Goal: Check status: Check status

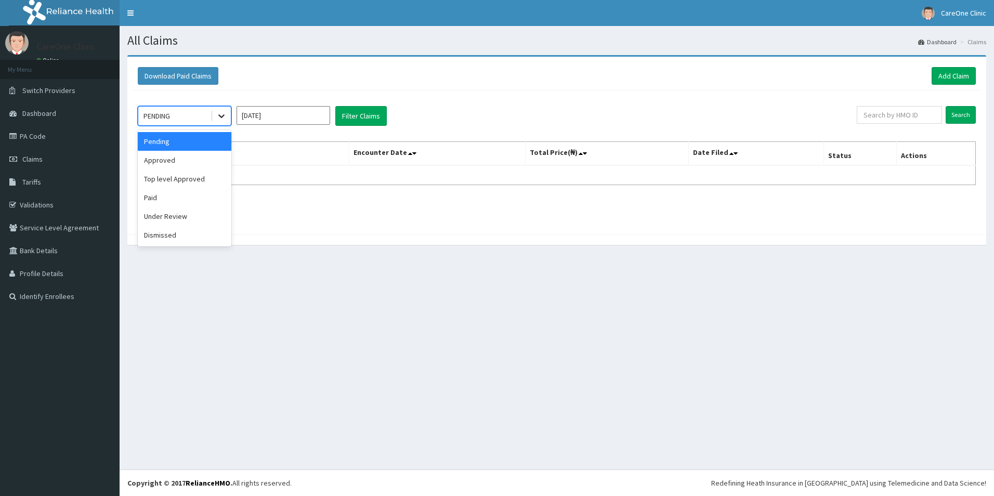
click at [217, 116] on icon at bounding box center [221, 116] width 10 height 10
click at [221, 158] on div "Approved" at bounding box center [185, 160] width 94 height 19
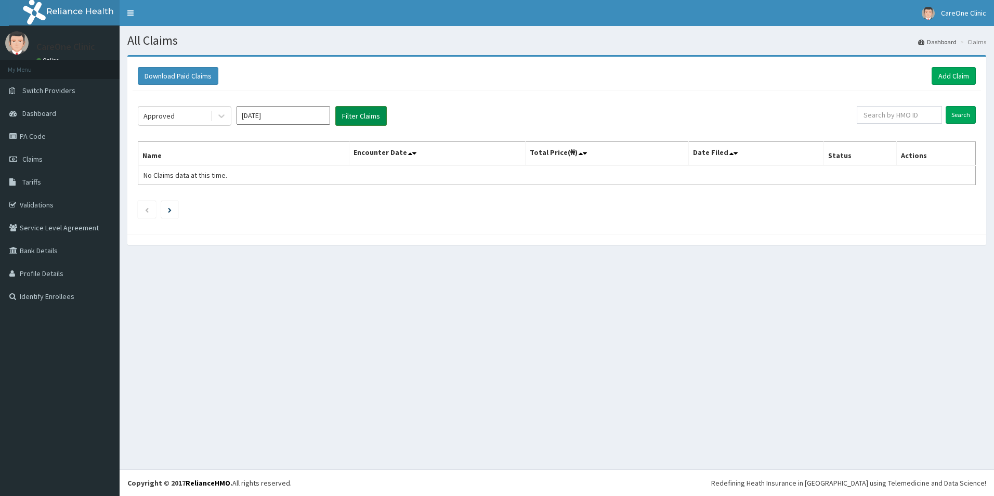
click at [351, 120] on button "Filter Claims" at bounding box center [360, 116] width 51 height 20
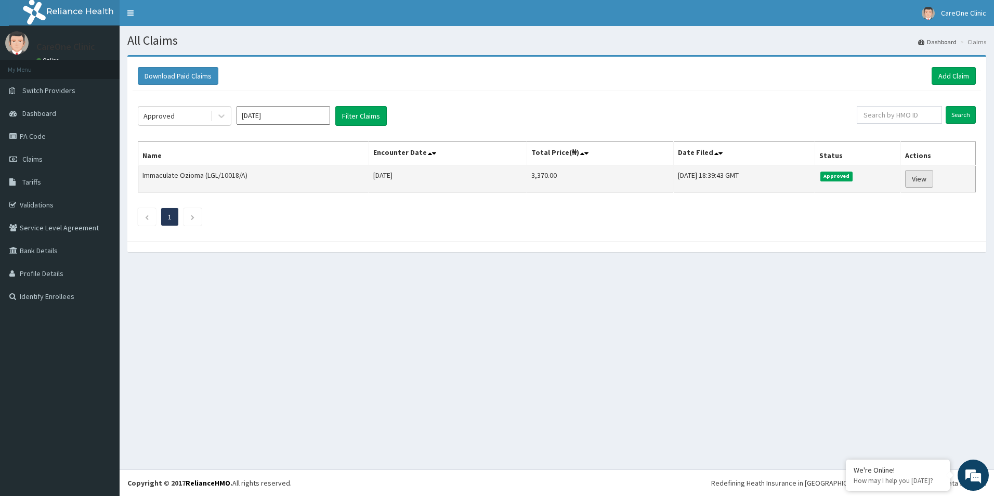
click at [926, 180] on link "View" at bounding box center [919, 179] width 28 height 18
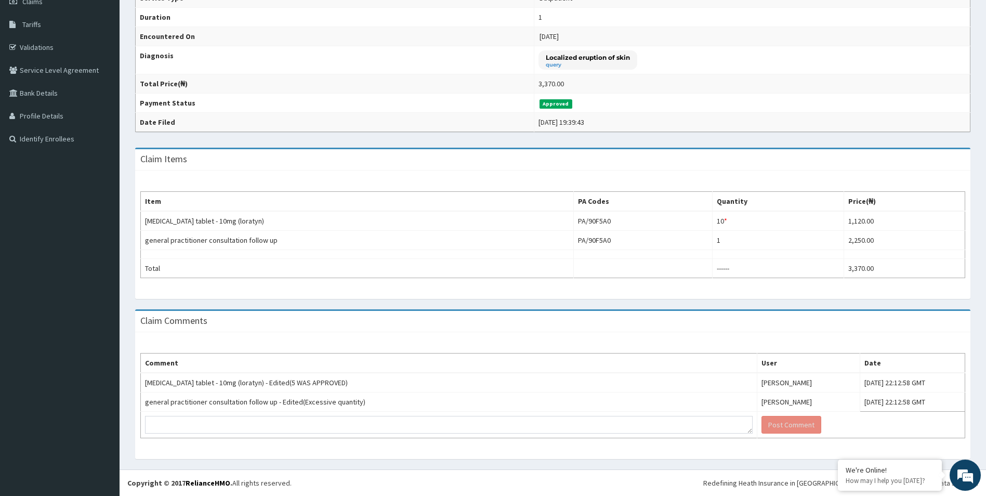
click at [804, 345] on div "Comment User Date loratadine tablet - 10mg (loratyn) - Edited(5 WAS APPROVED) O…" at bounding box center [553, 395] width 836 height 127
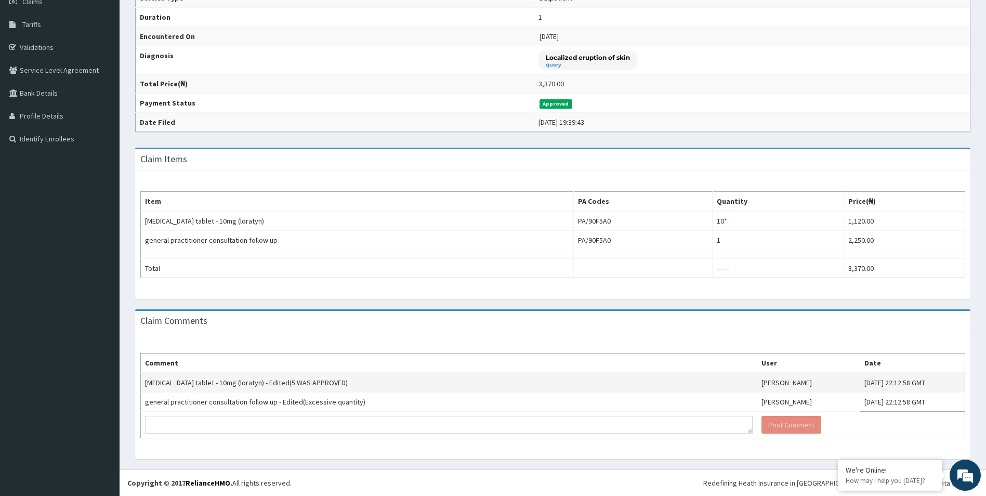
click at [604, 380] on td "loratadine tablet - 10mg (loratyn) - Edited(5 WAS APPROVED)" at bounding box center [449, 383] width 617 height 20
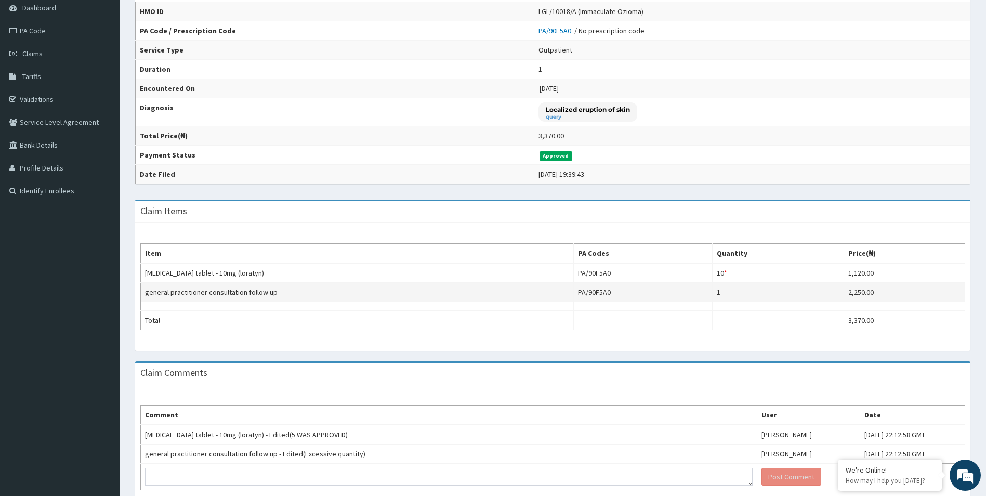
scroll to position [158, 0]
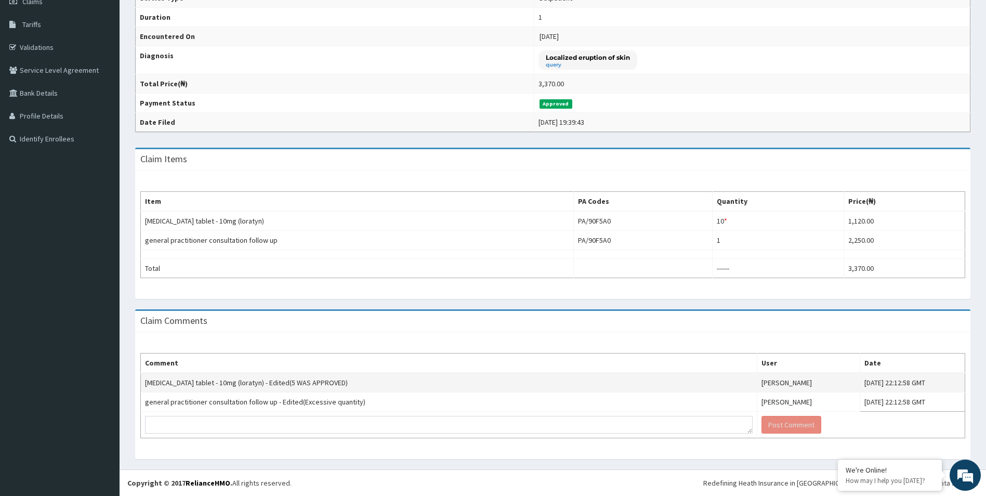
click at [583, 386] on td "loratadine tablet - 10mg (loratyn) - Edited(5 WAS APPROVED)" at bounding box center [449, 383] width 617 height 20
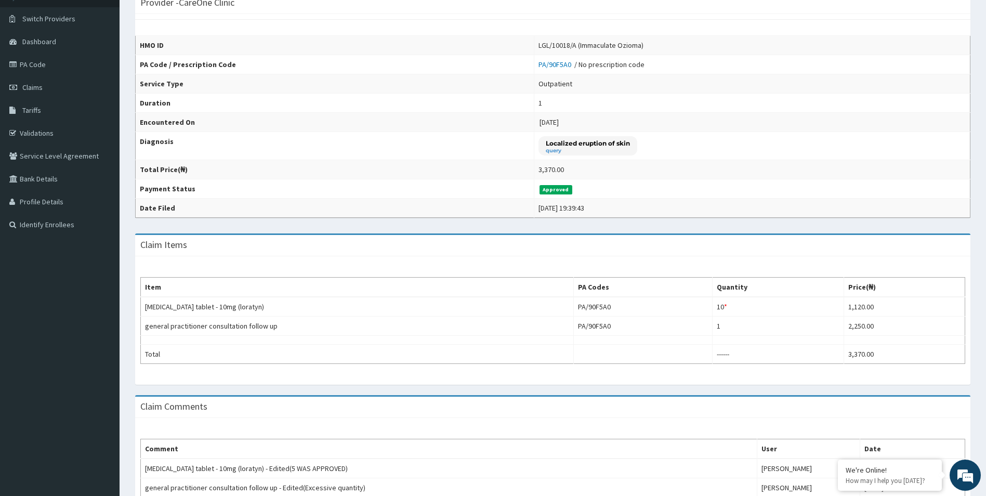
scroll to position [54, 0]
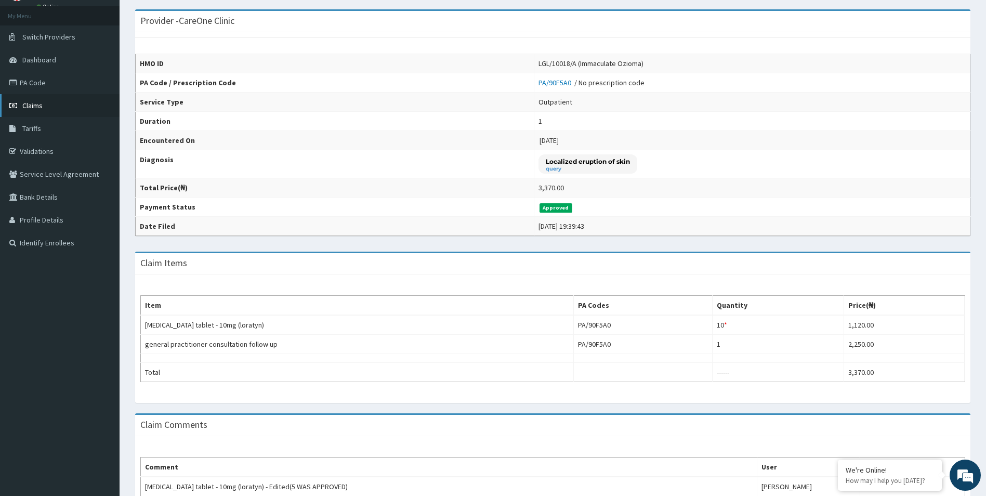
click at [42, 110] on link "Claims" at bounding box center [60, 105] width 120 height 23
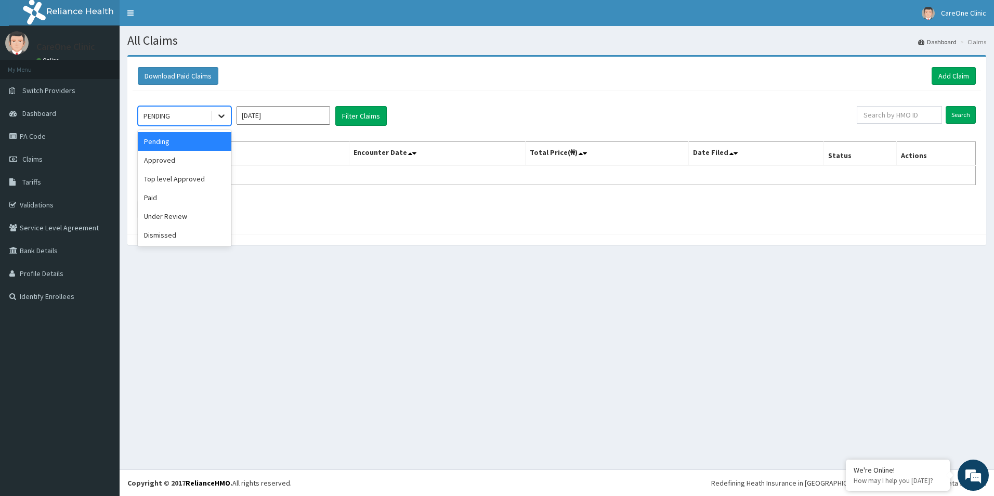
click at [224, 117] on icon at bounding box center [221, 116] width 10 height 10
click at [188, 233] on div "Dismissed" at bounding box center [185, 235] width 94 height 19
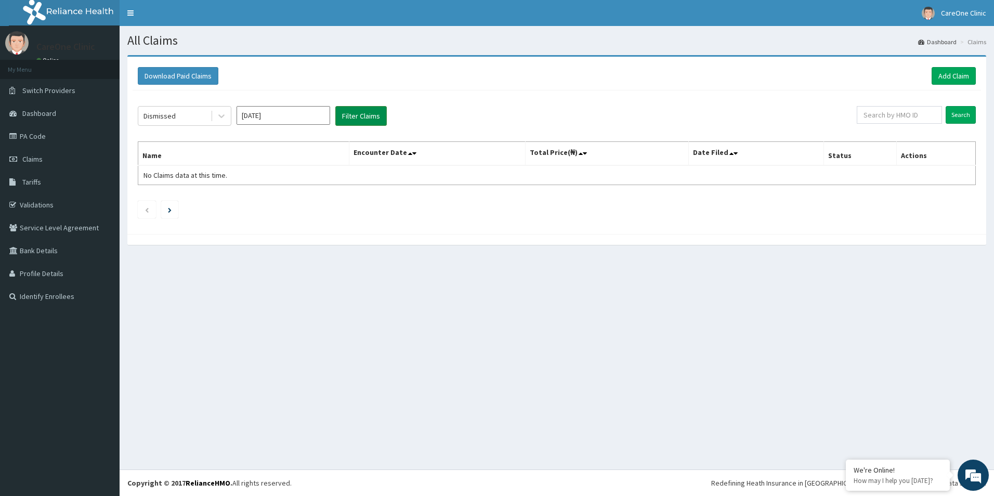
click at [359, 112] on button "Filter Claims" at bounding box center [360, 116] width 51 height 20
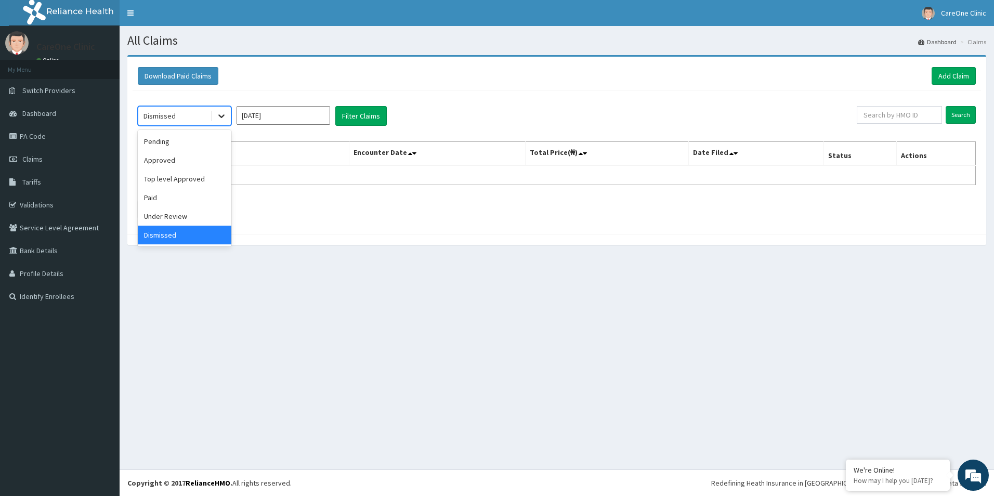
click at [222, 109] on div at bounding box center [221, 116] width 19 height 19
click at [210, 216] on div "Under Review" at bounding box center [185, 216] width 94 height 19
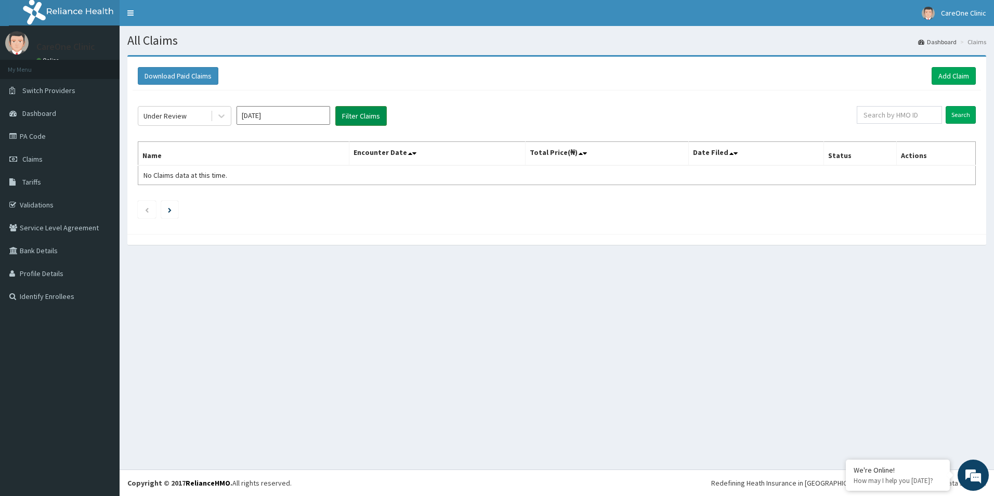
click at [360, 114] on button "Filter Claims" at bounding box center [360, 116] width 51 height 20
click at [360, 115] on button "Filter Claims" at bounding box center [360, 116] width 51 height 20
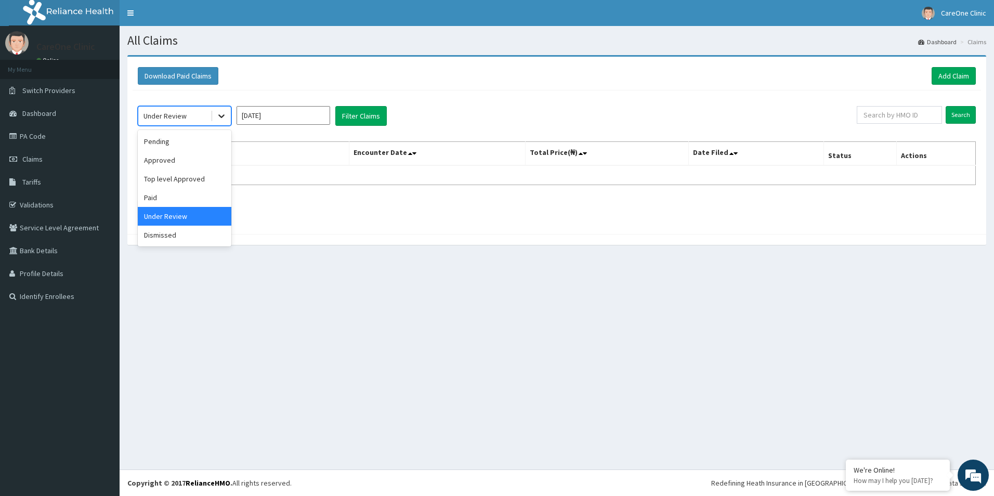
click at [219, 115] on icon at bounding box center [221, 117] width 6 height 4
click at [203, 202] on div "Paid" at bounding box center [185, 197] width 94 height 19
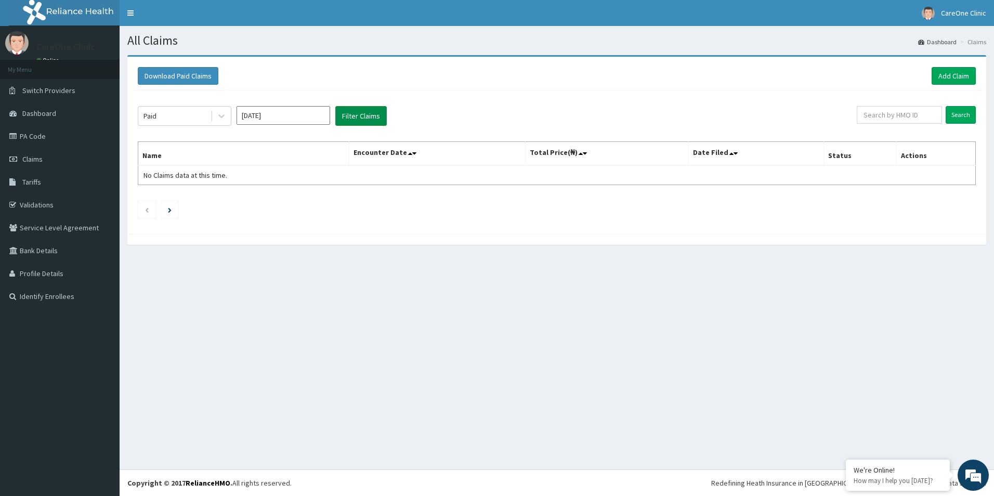
click at [353, 116] on button "Filter Claims" at bounding box center [360, 116] width 51 height 20
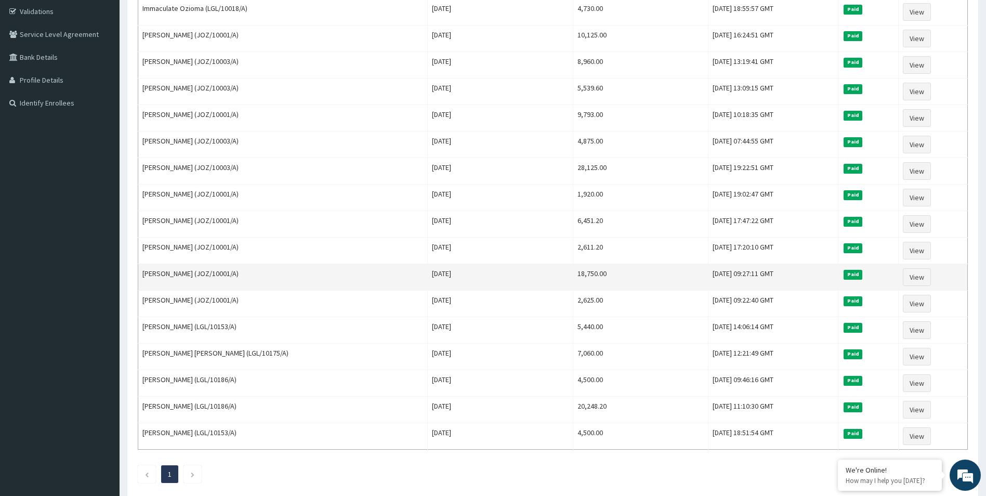
scroll to position [252, 0]
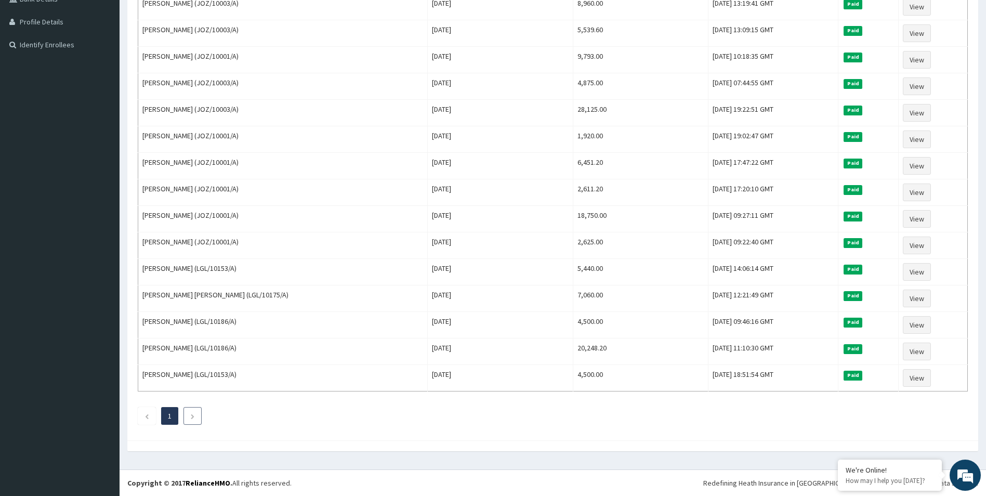
click at [193, 419] on icon "Next page" at bounding box center [192, 416] width 5 height 6
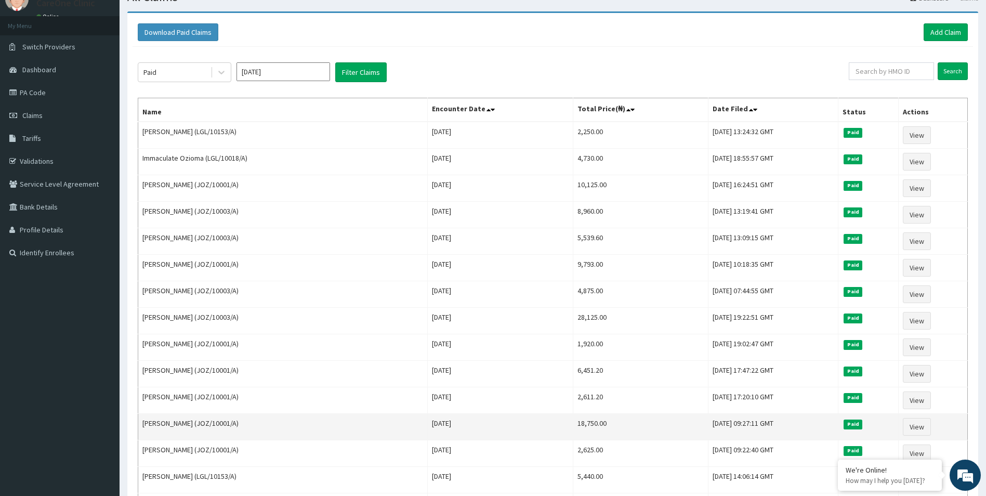
scroll to position [0, 0]
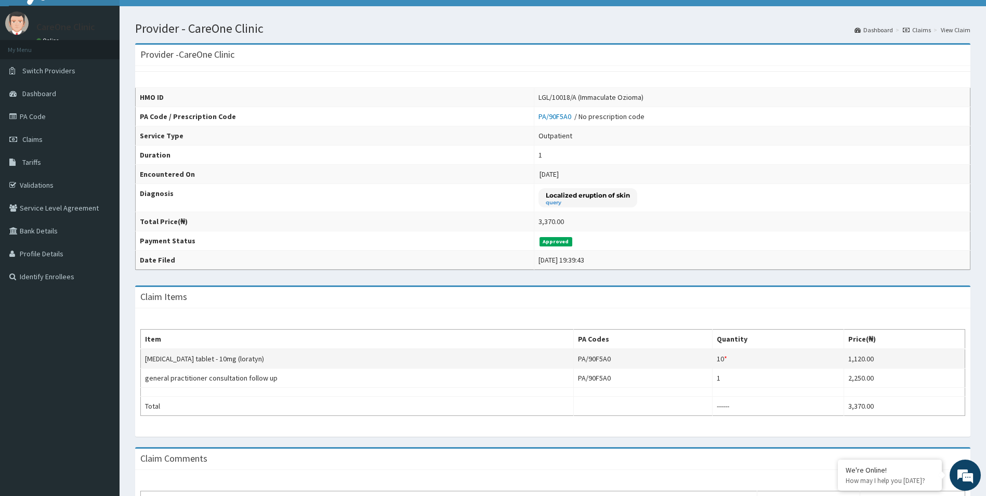
scroll to position [2, 0]
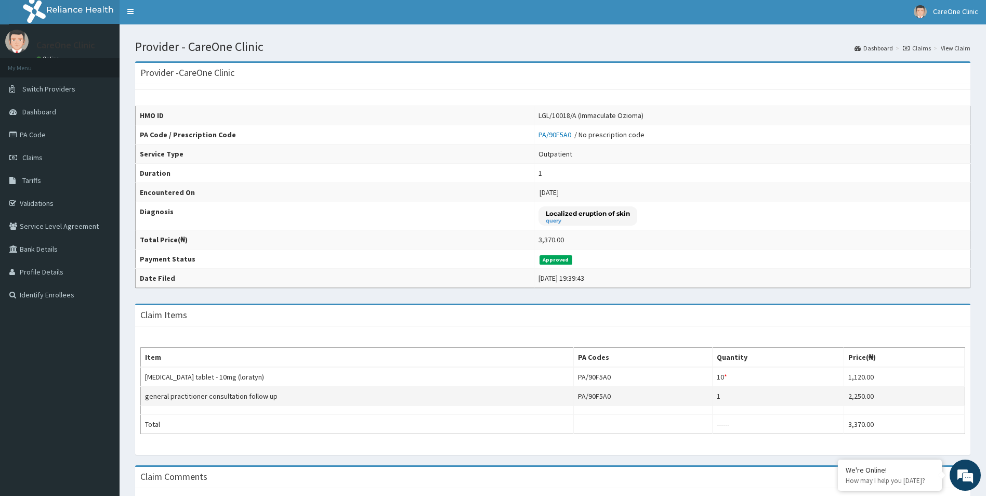
click at [574, 393] on td "general practitioner consultation follow up" at bounding box center [357, 396] width 433 height 19
click at [612, 391] on td "PA/90F5A0" at bounding box center [642, 396] width 139 height 19
click at [610, 394] on td "PA/90F5A0" at bounding box center [642, 396] width 139 height 19
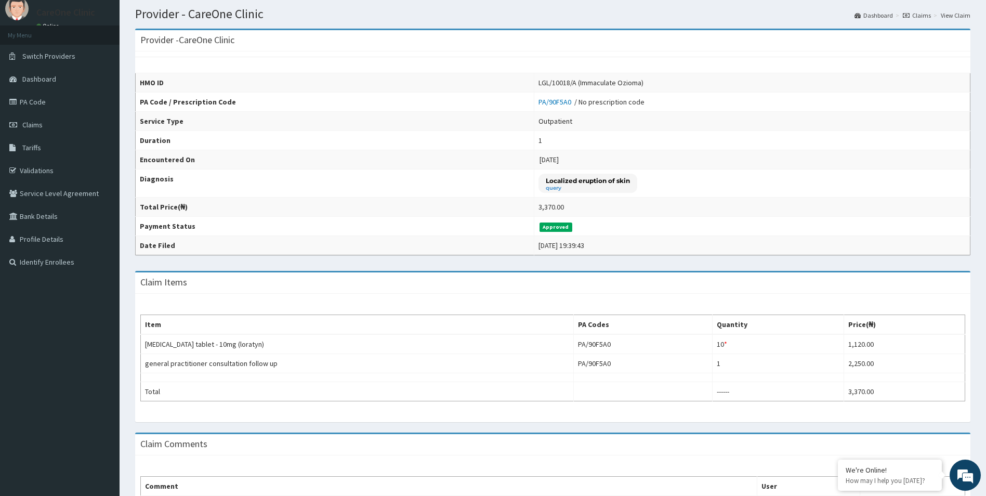
scroll to position [52, 0]
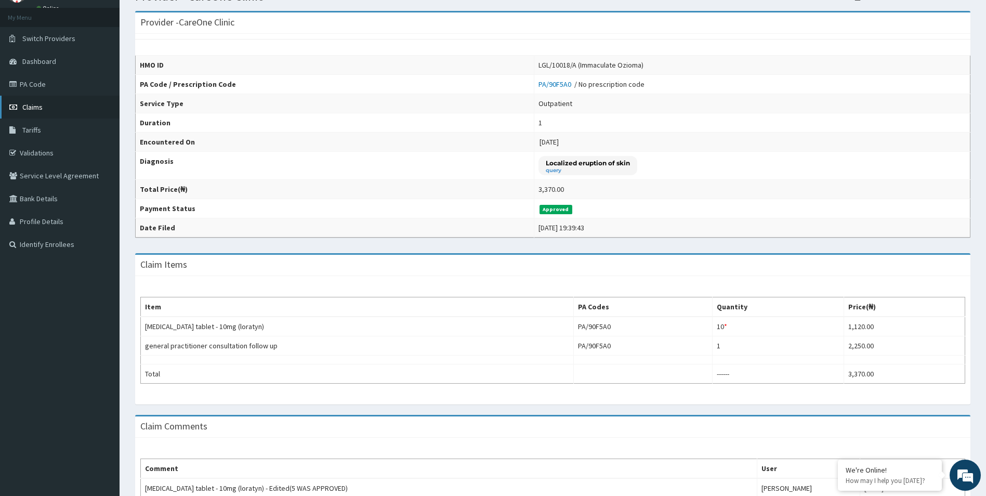
click at [51, 109] on link "Claims" at bounding box center [60, 107] width 120 height 23
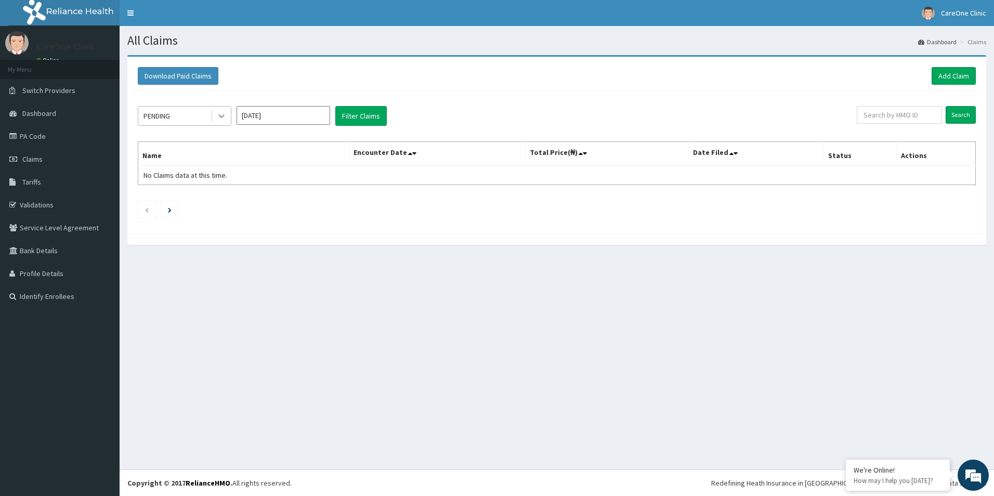
click at [216, 111] on div at bounding box center [221, 116] width 19 height 19
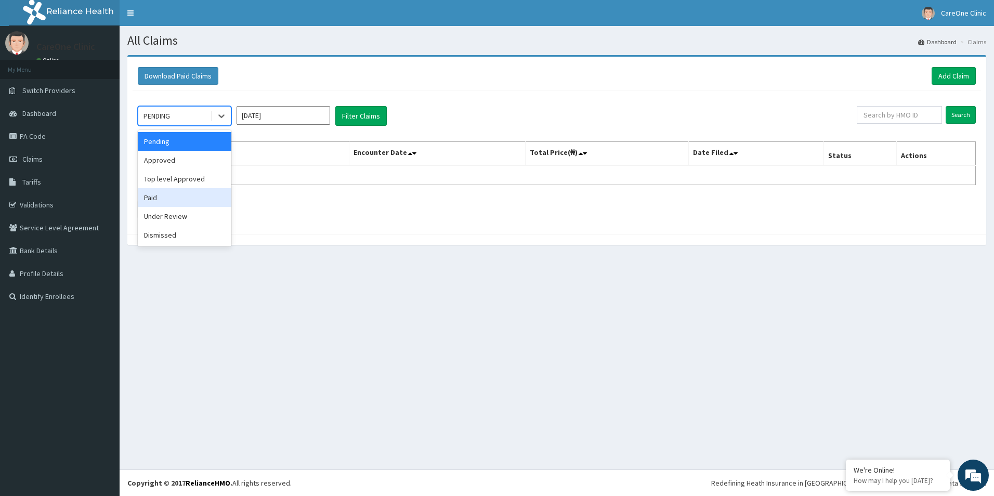
click at [201, 193] on div "Paid" at bounding box center [185, 197] width 94 height 19
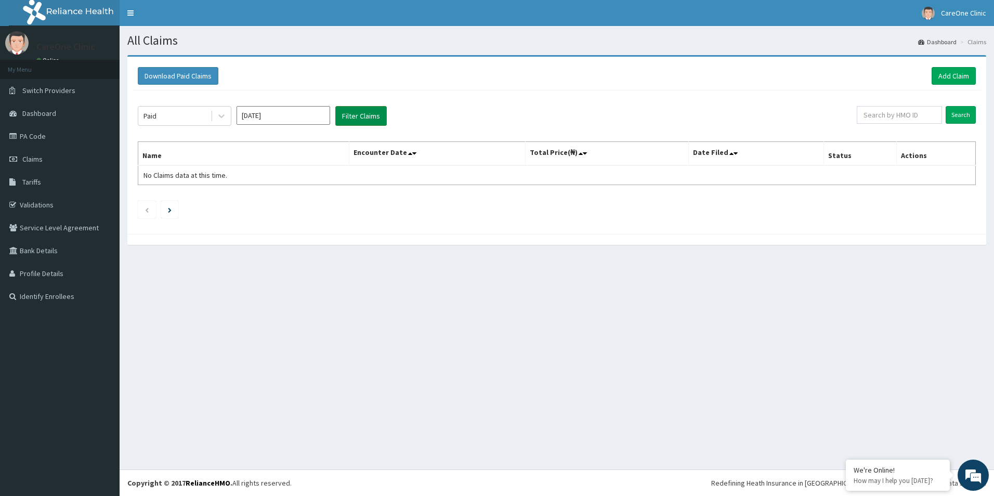
click at [347, 117] on button "Filter Claims" at bounding box center [360, 116] width 51 height 20
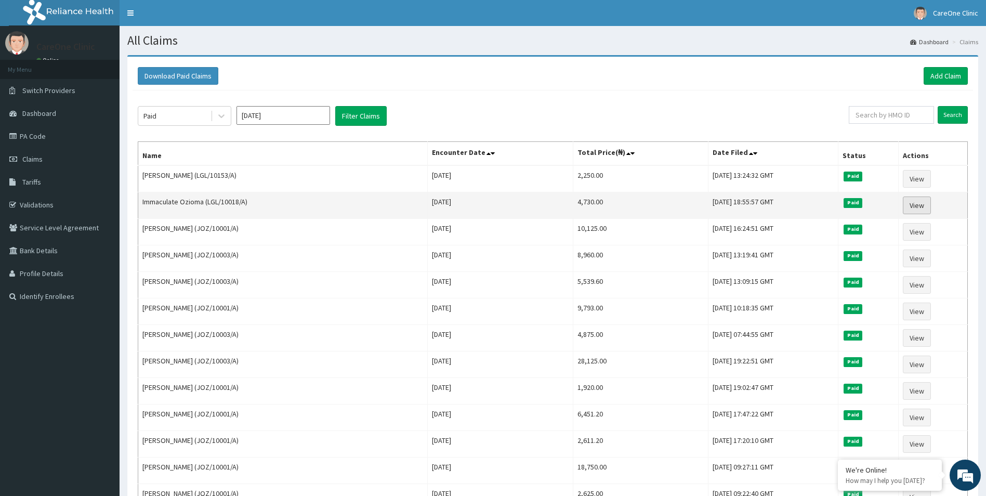
click at [914, 209] on link "View" at bounding box center [917, 206] width 28 height 18
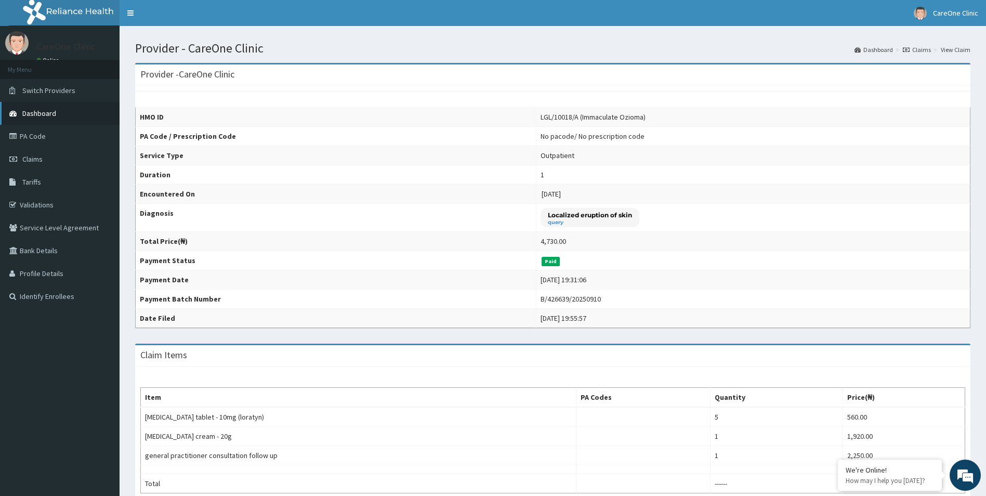
click at [34, 116] on span "Dashboard" at bounding box center [39, 113] width 34 height 9
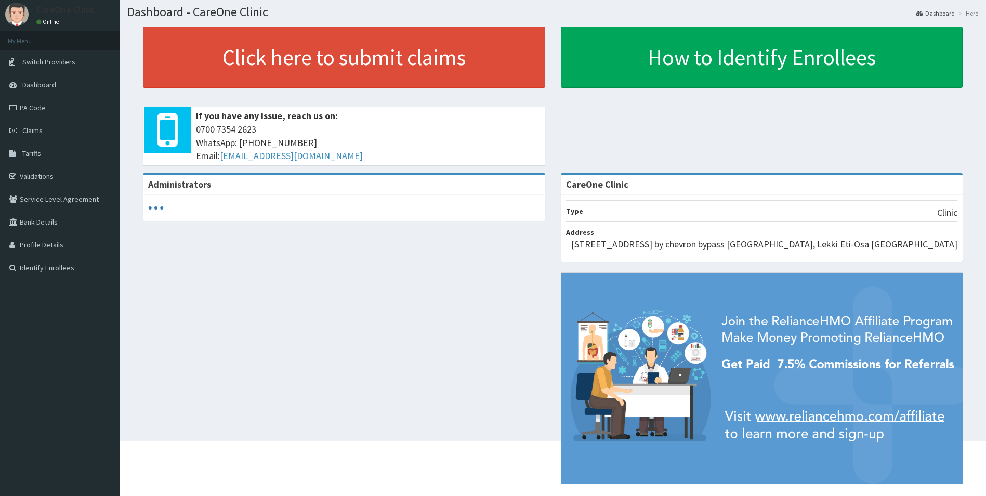
scroll to position [43, 0]
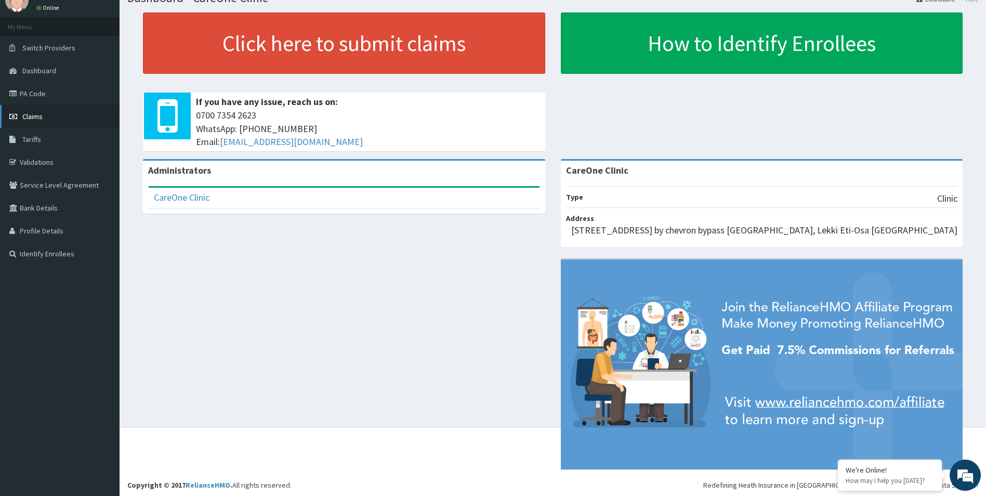
click at [34, 116] on span "Claims" at bounding box center [32, 116] width 20 height 9
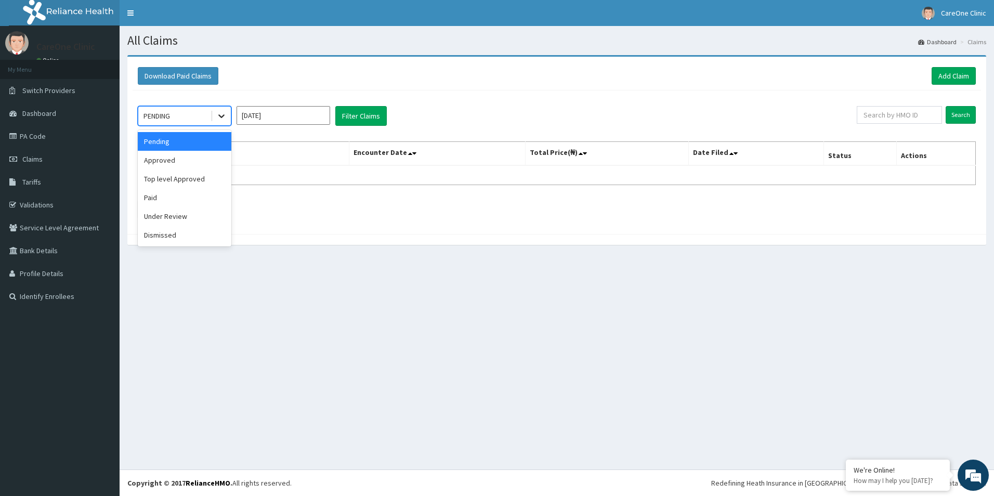
click at [217, 119] on icon at bounding box center [221, 116] width 10 height 10
click at [185, 198] on div "Paid" at bounding box center [185, 197] width 94 height 19
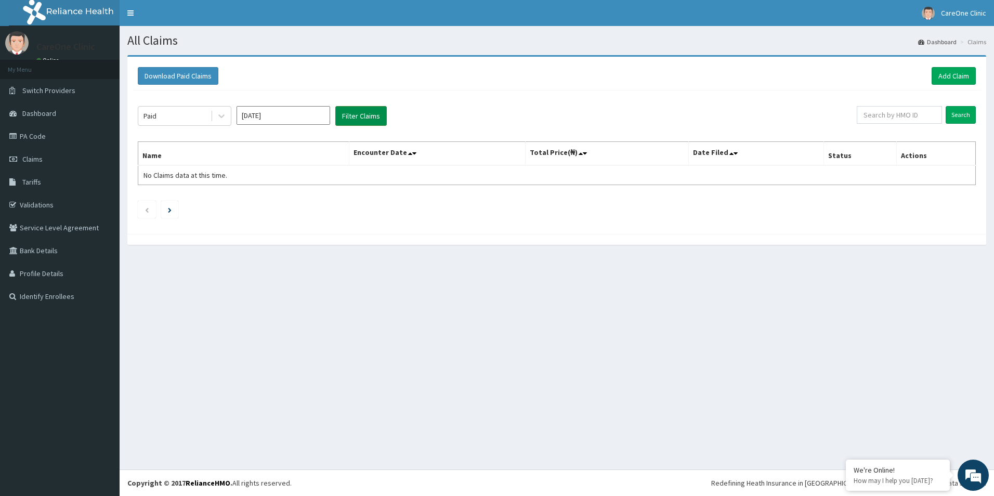
click at [355, 120] on button "Filter Claims" at bounding box center [360, 116] width 51 height 20
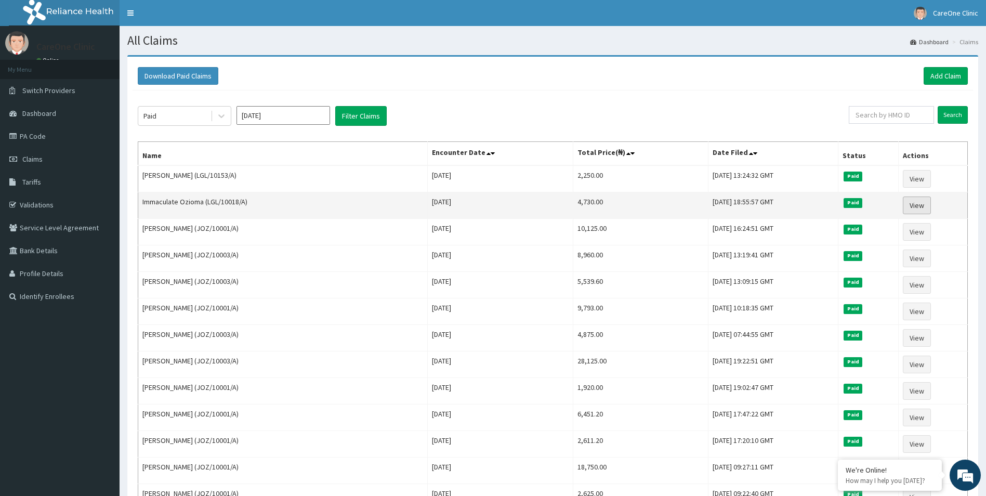
click at [909, 203] on link "View" at bounding box center [917, 206] width 28 height 18
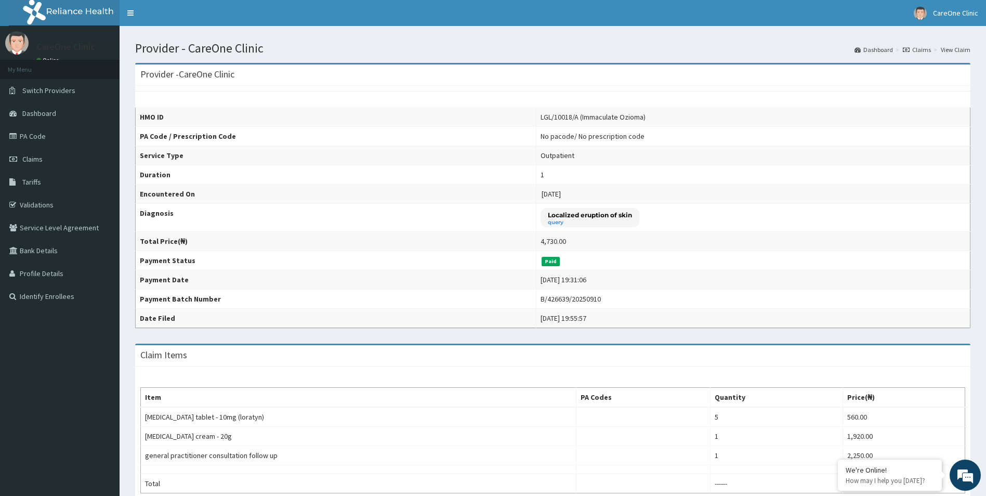
click at [962, 54] on link "View Claim" at bounding box center [956, 49] width 30 height 9
click at [46, 90] on span "Switch Providers" at bounding box center [48, 90] width 53 height 9
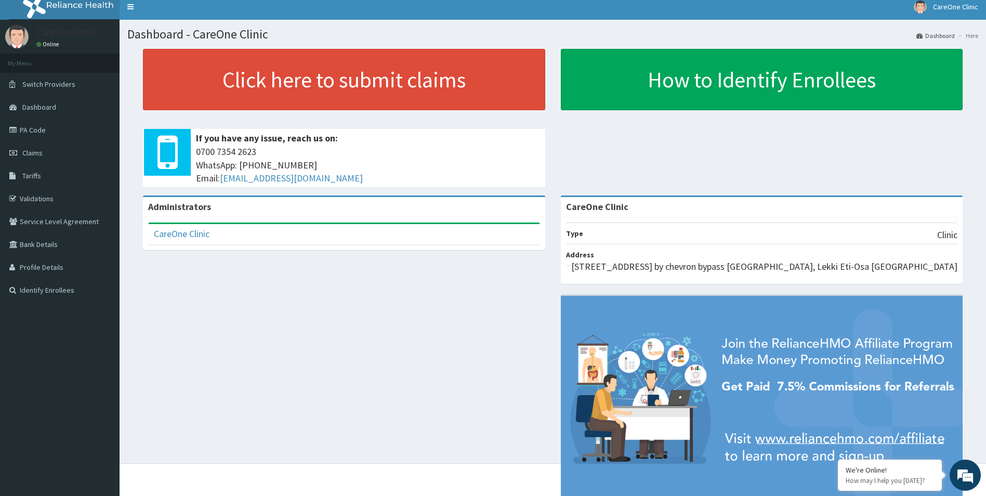
scroll to position [43, 0]
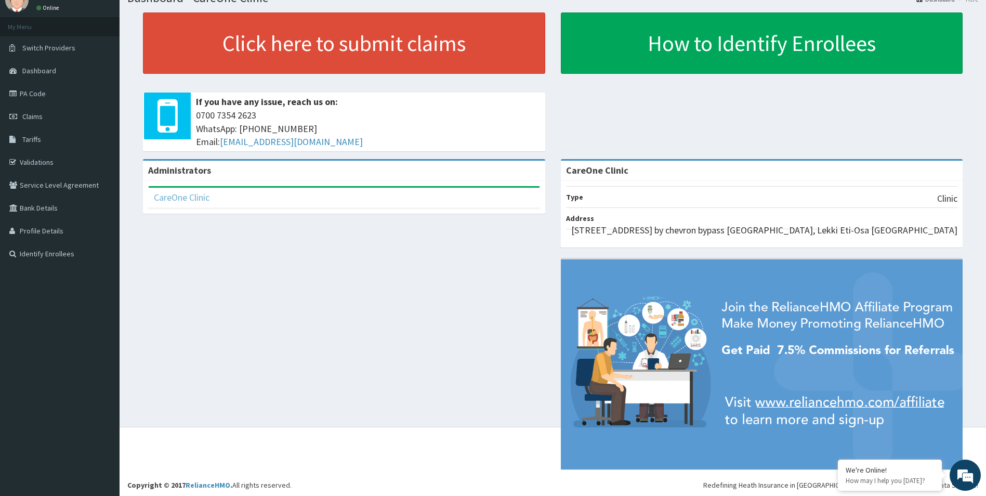
click at [186, 200] on link "CareOne Clinic" at bounding box center [182, 197] width 56 height 12
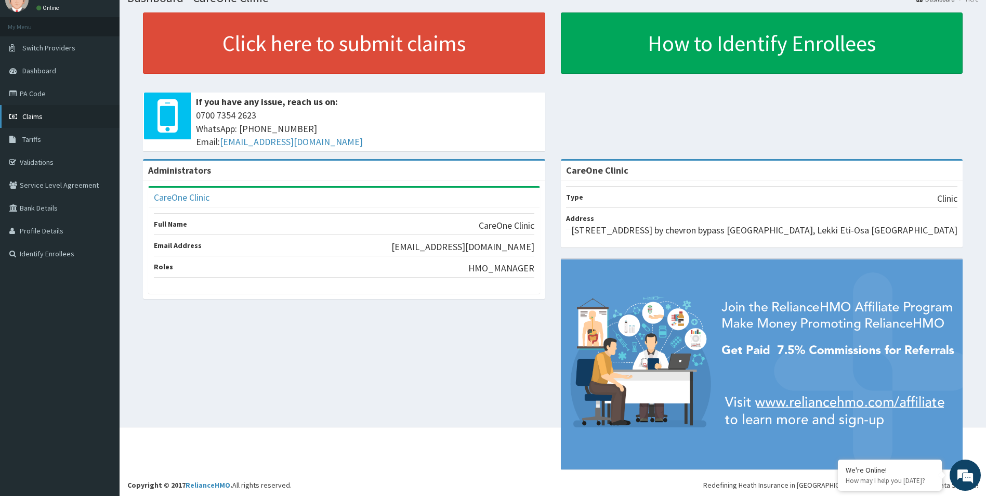
click at [31, 114] on span "Claims" at bounding box center [32, 116] width 20 height 9
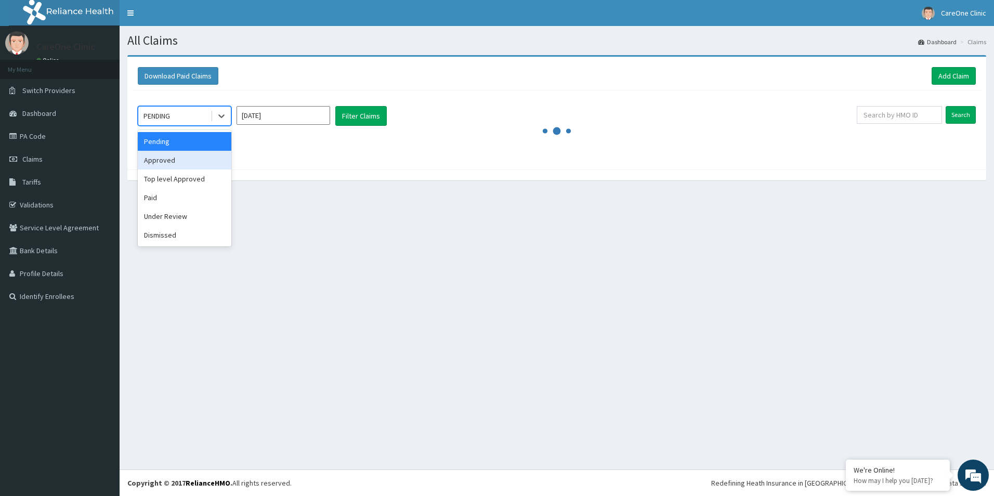
click at [199, 169] on div "Approved" at bounding box center [185, 160] width 94 height 19
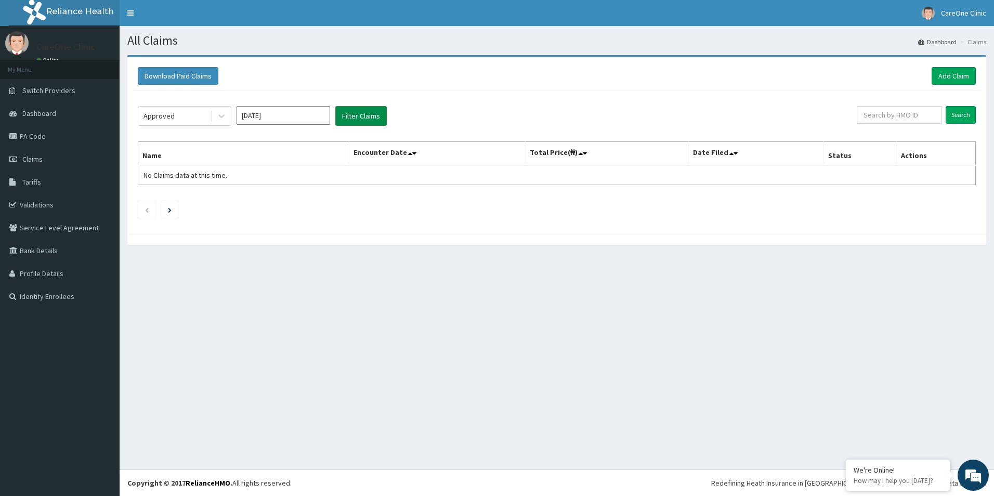
click at [363, 110] on button "Filter Claims" at bounding box center [360, 116] width 51 height 20
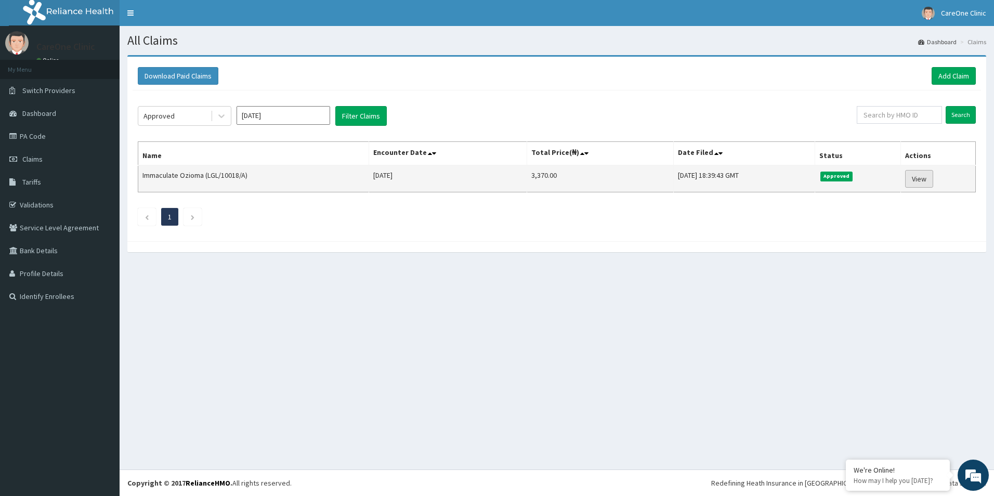
click at [924, 178] on link "View" at bounding box center [919, 179] width 28 height 18
